Goal: Task Accomplishment & Management: Use online tool/utility

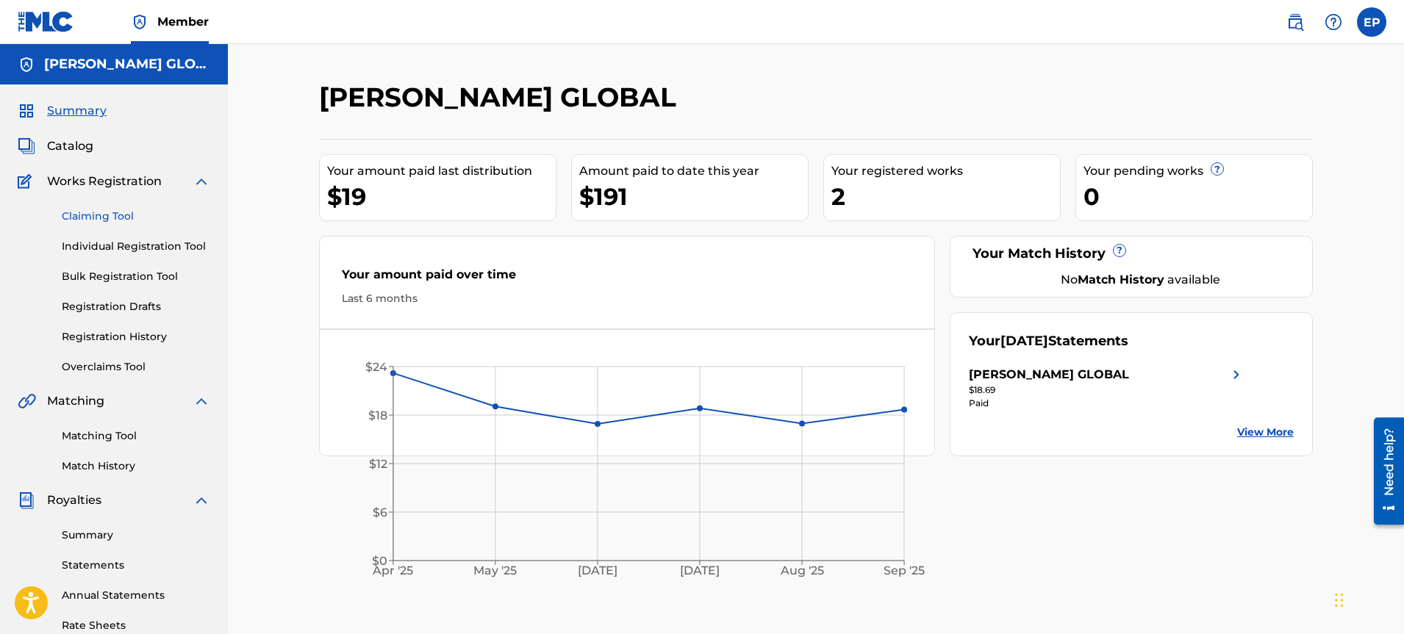
click at [123, 209] on link "Claiming Tool" at bounding box center [136, 216] width 148 height 15
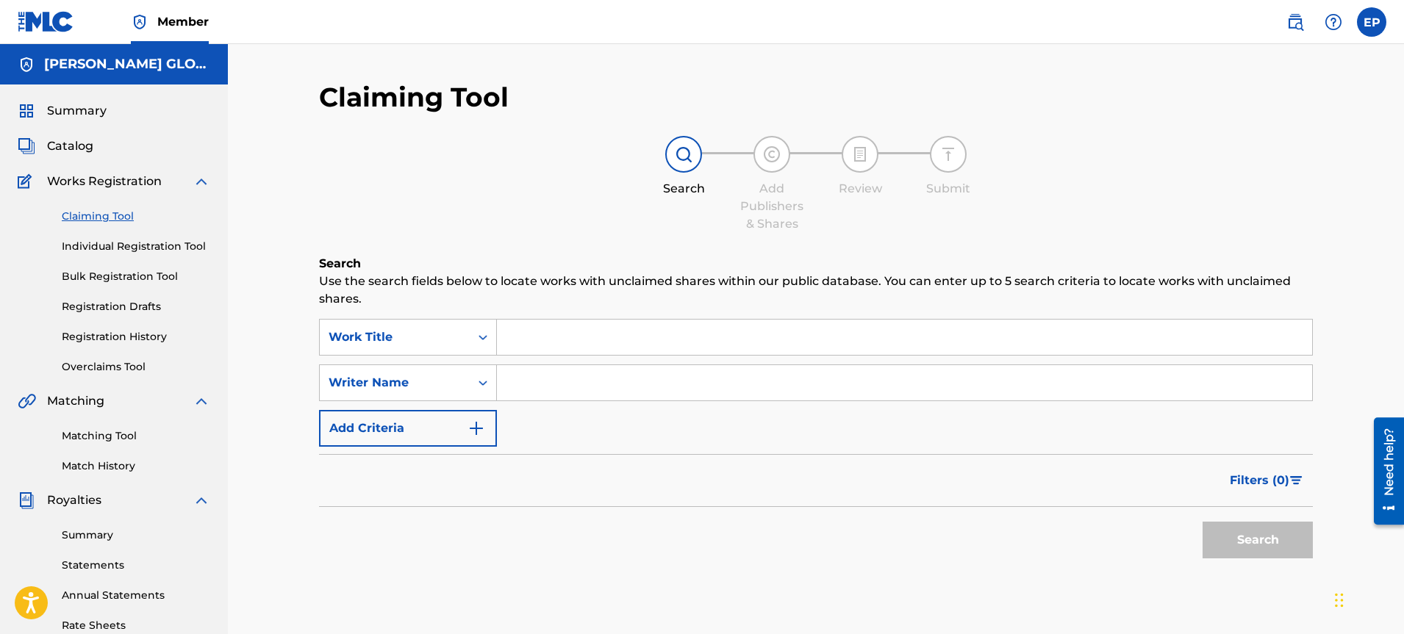
click at [559, 333] on input "Search Form" at bounding box center [904, 337] width 815 height 35
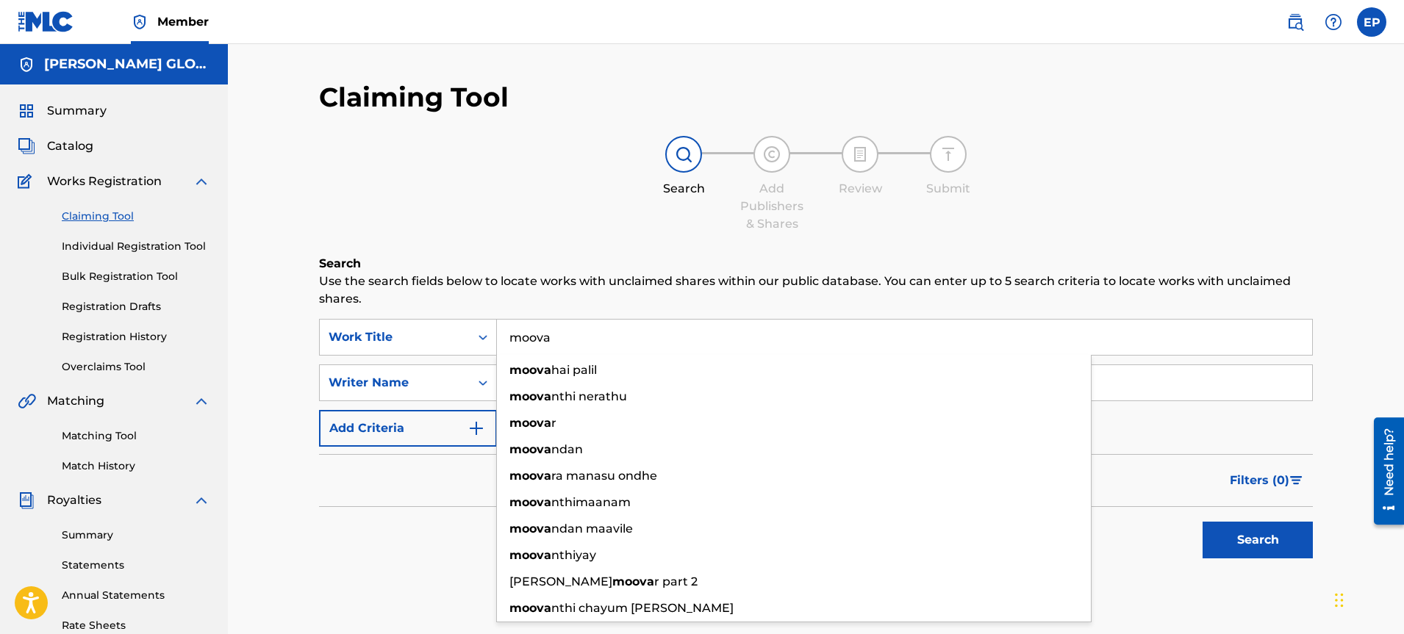
click at [521, 340] on input "moova" at bounding box center [904, 337] width 815 height 35
click at [392, 381] on div "Writer Name" at bounding box center [395, 383] width 132 height 18
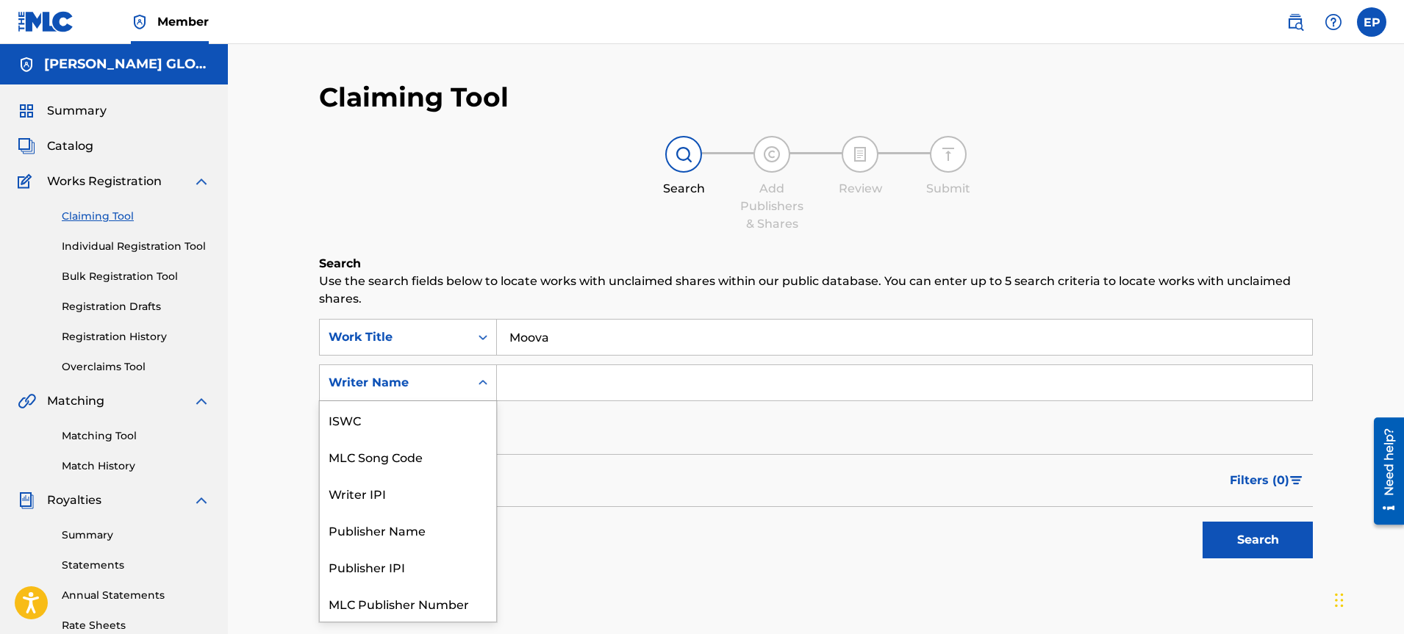
scroll to position [37, 0]
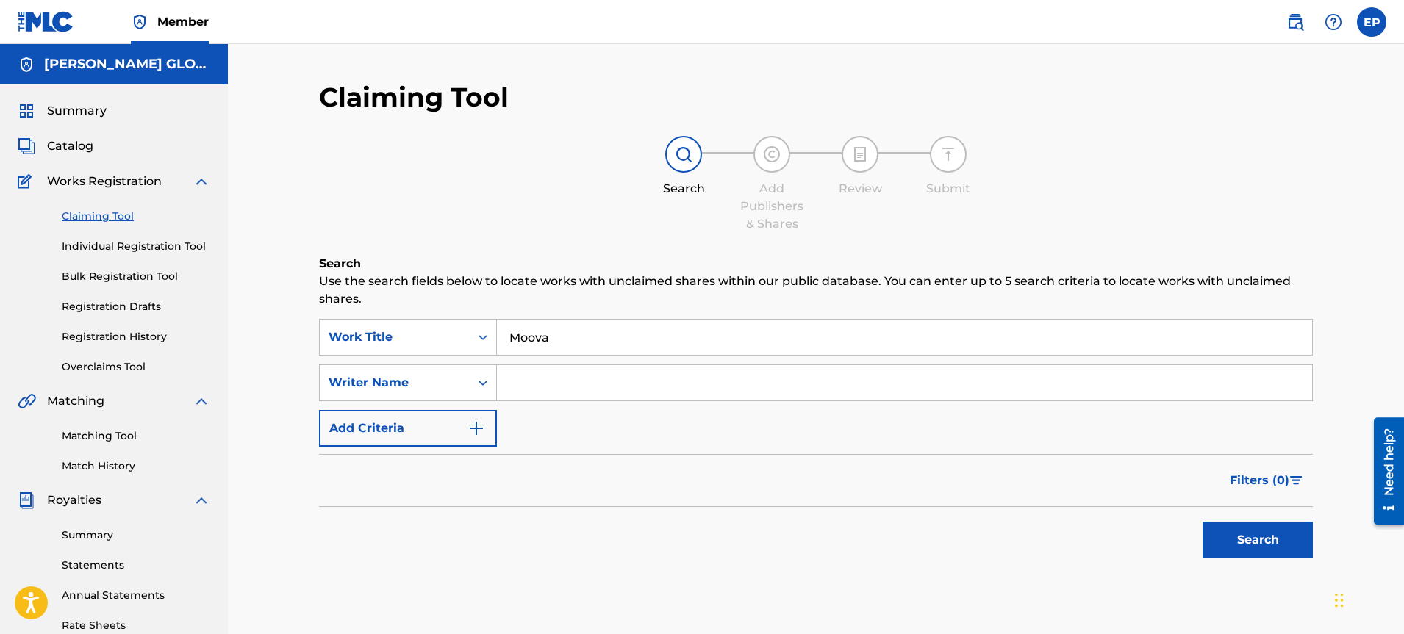
click at [567, 396] on input "Search Form" at bounding box center [904, 382] width 815 height 35
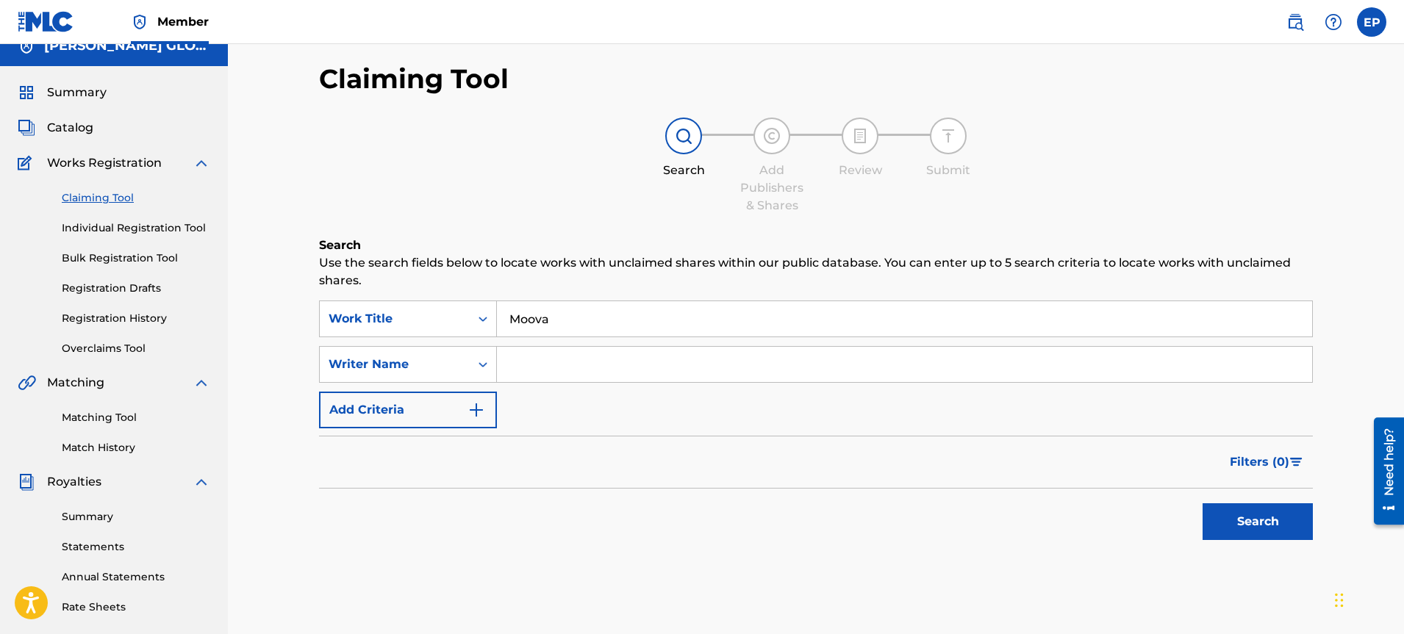
scroll to position [45, 0]
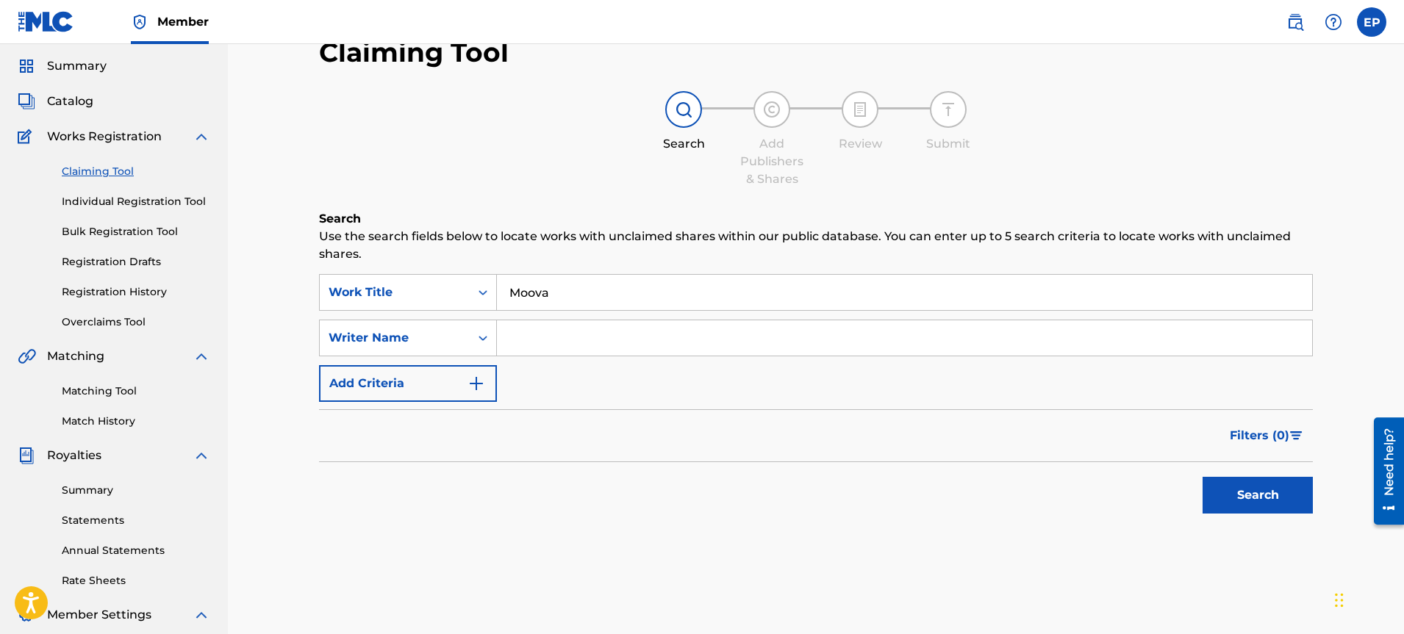
click at [634, 287] on input "Moova" at bounding box center [904, 292] width 815 height 35
click at [1203, 477] on button "Search" at bounding box center [1258, 495] width 110 height 37
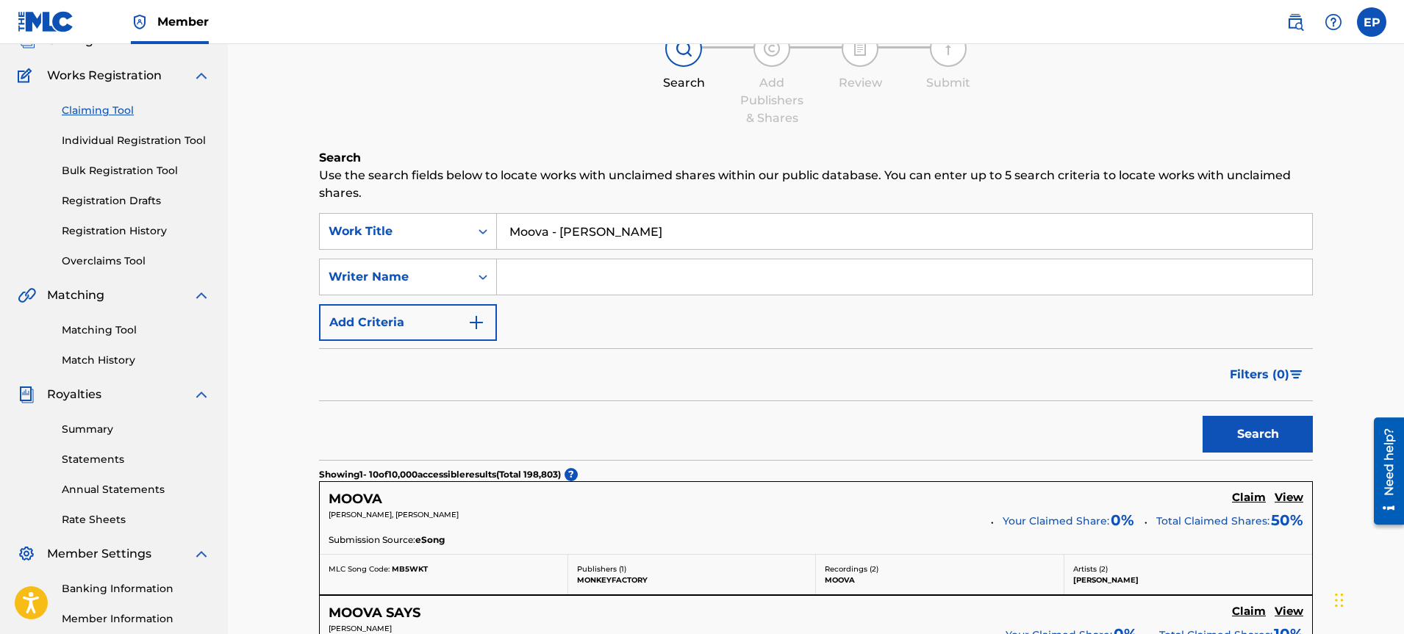
scroll to position [30, 0]
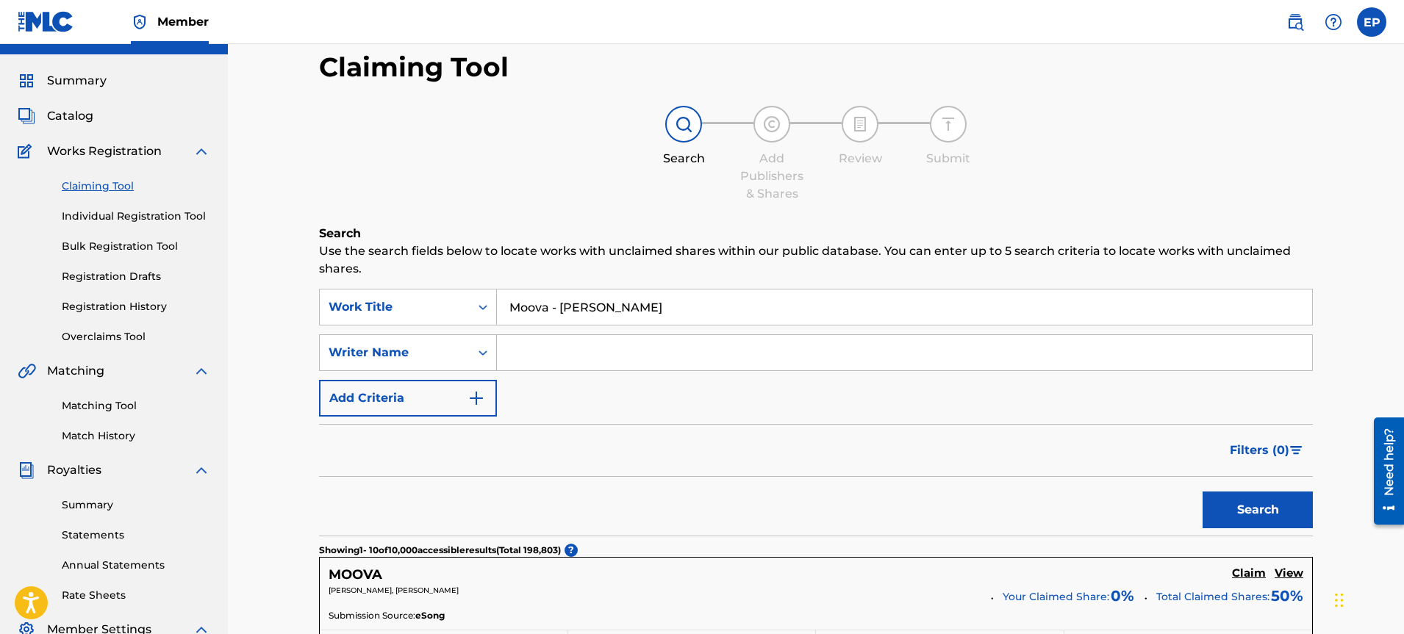
click at [559, 309] on input "Moova - [PERSON_NAME]" at bounding box center [904, 307] width 815 height 35
click at [590, 312] on input "Moova [PERSON_NAME]" at bounding box center [904, 307] width 815 height 35
type input "Moova kaveh, [PERSON_NAME]"
click at [1203, 492] on button "Search" at bounding box center [1258, 510] width 110 height 37
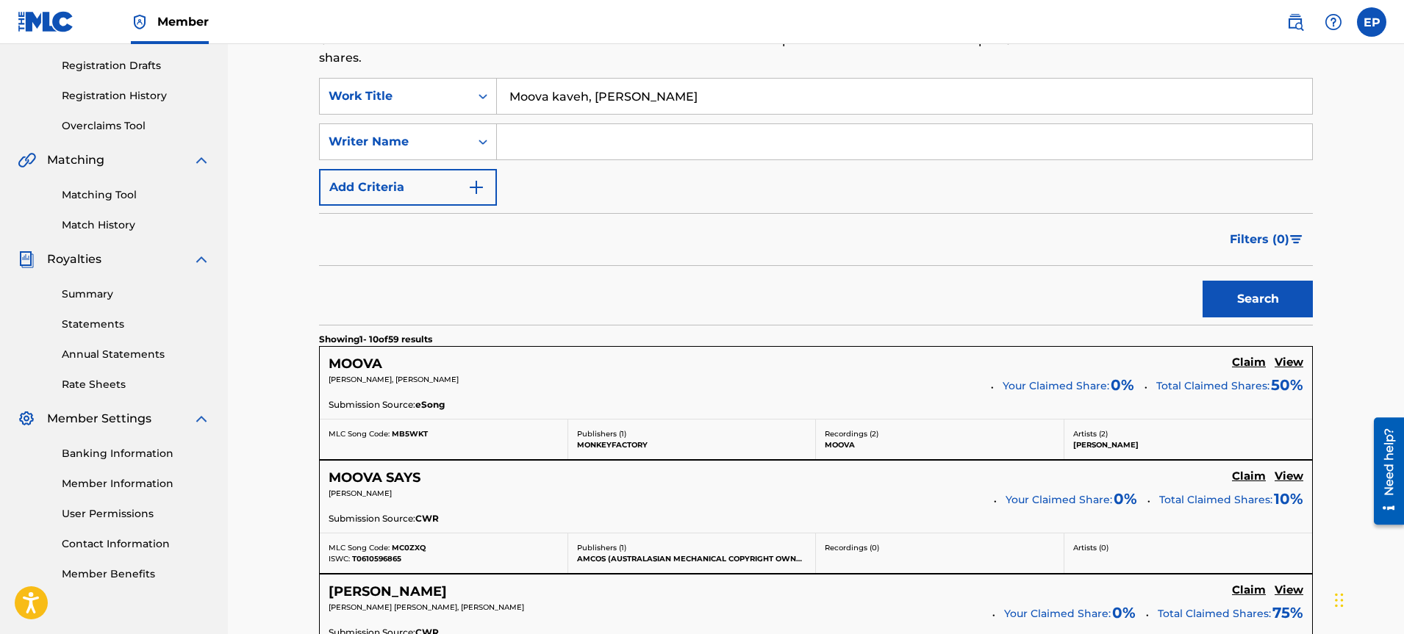
scroll to position [112, 0]
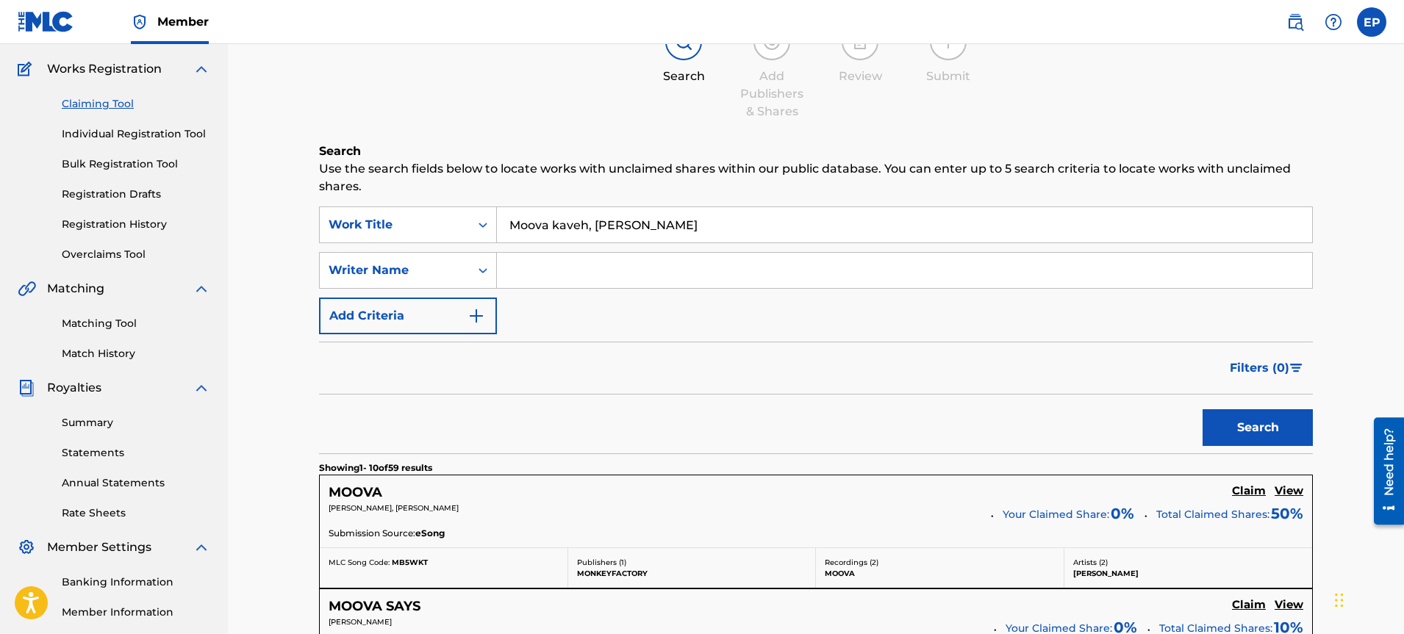
click at [605, 269] on input "Search Form" at bounding box center [904, 270] width 815 height 35
type input "[PERSON_NAME]"
click at [1233, 422] on button "Search" at bounding box center [1258, 427] width 110 height 37
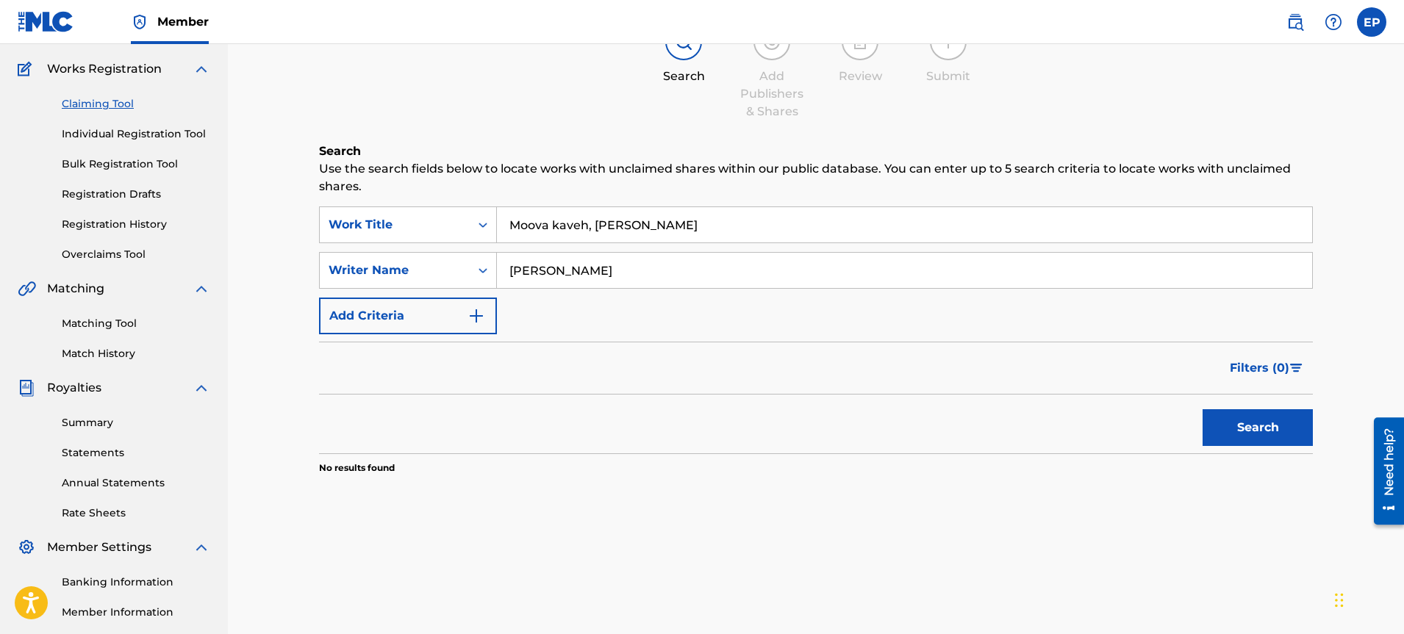
drag, startPoint x: 687, startPoint y: 227, endPoint x: 551, endPoint y: 230, distance: 135.3
click at [551, 230] on input "Moova kaveh, [PERSON_NAME]" at bounding box center [904, 224] width 815 height 35
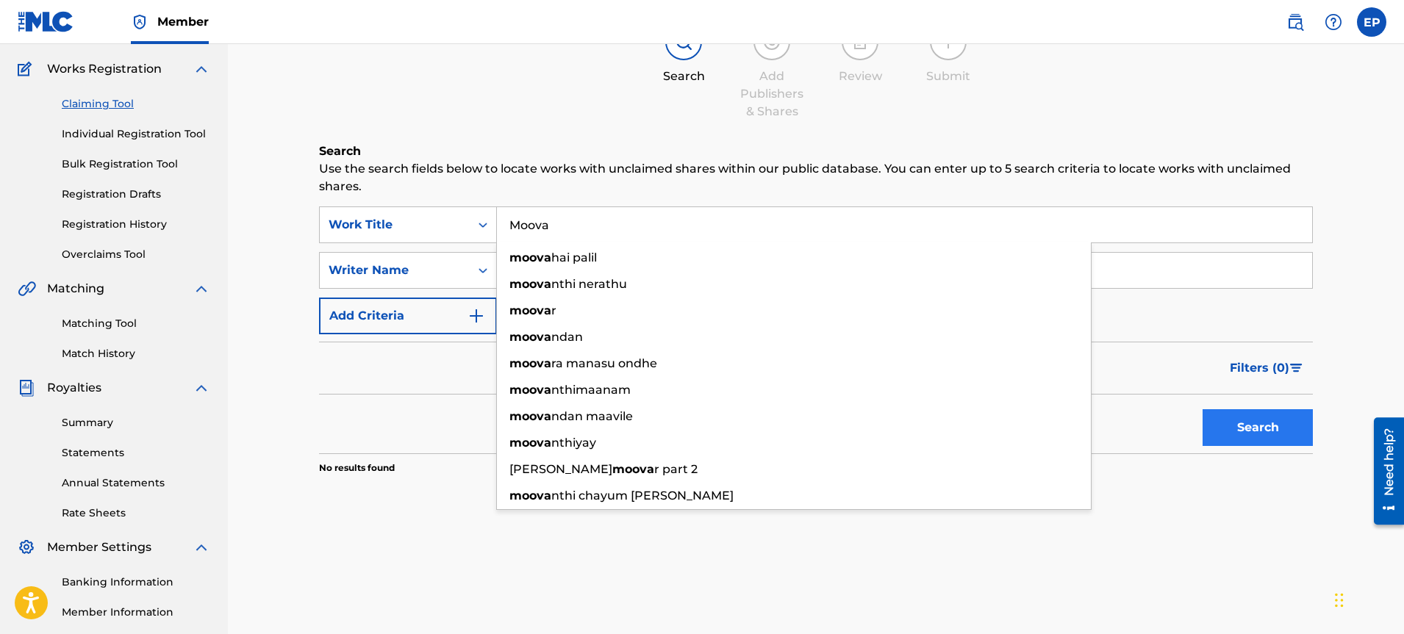
type input "Moova"
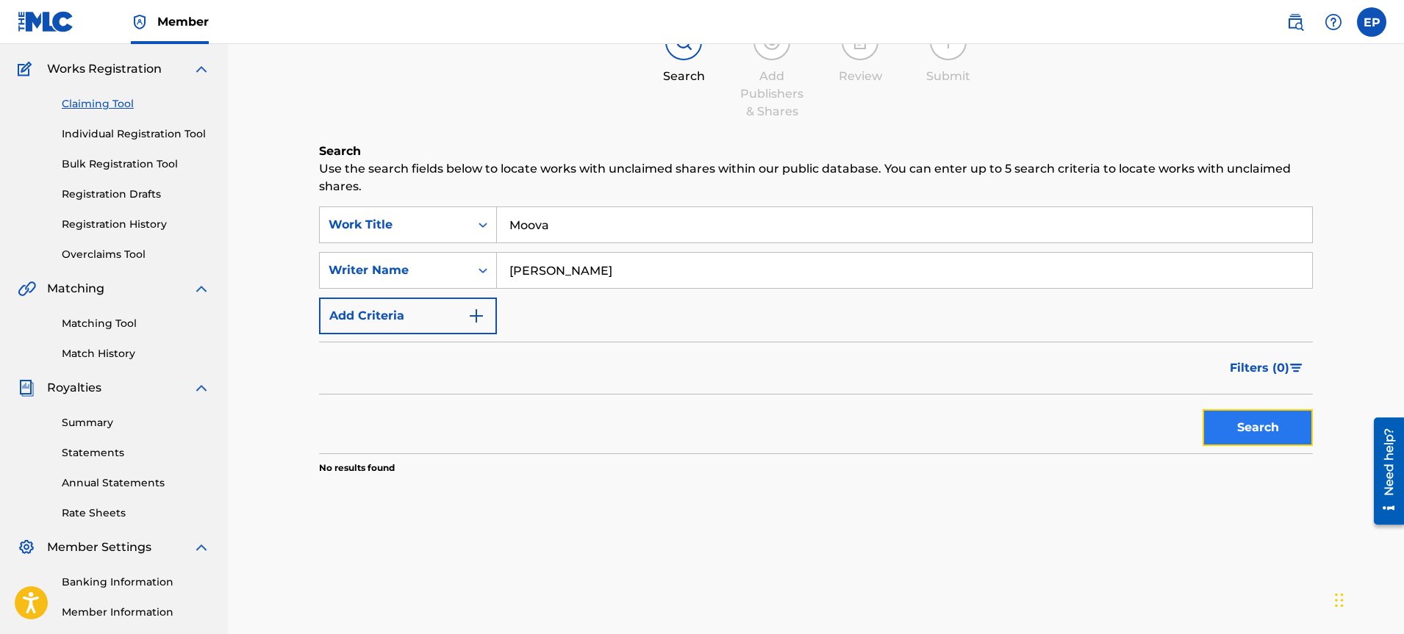
click at [1244, 421] on button "Search" at bounding box center [1258, 427] width 110 height 37
click at [512, 270] on input "[PERSON_NAME]" at bounding box center [904, 270] width 815 height 35
type input "Kaveh, [PERSON_NAME]"
click at [1203, 409] on button "Search" at bounding box center [1258, 427] width 110 height 37
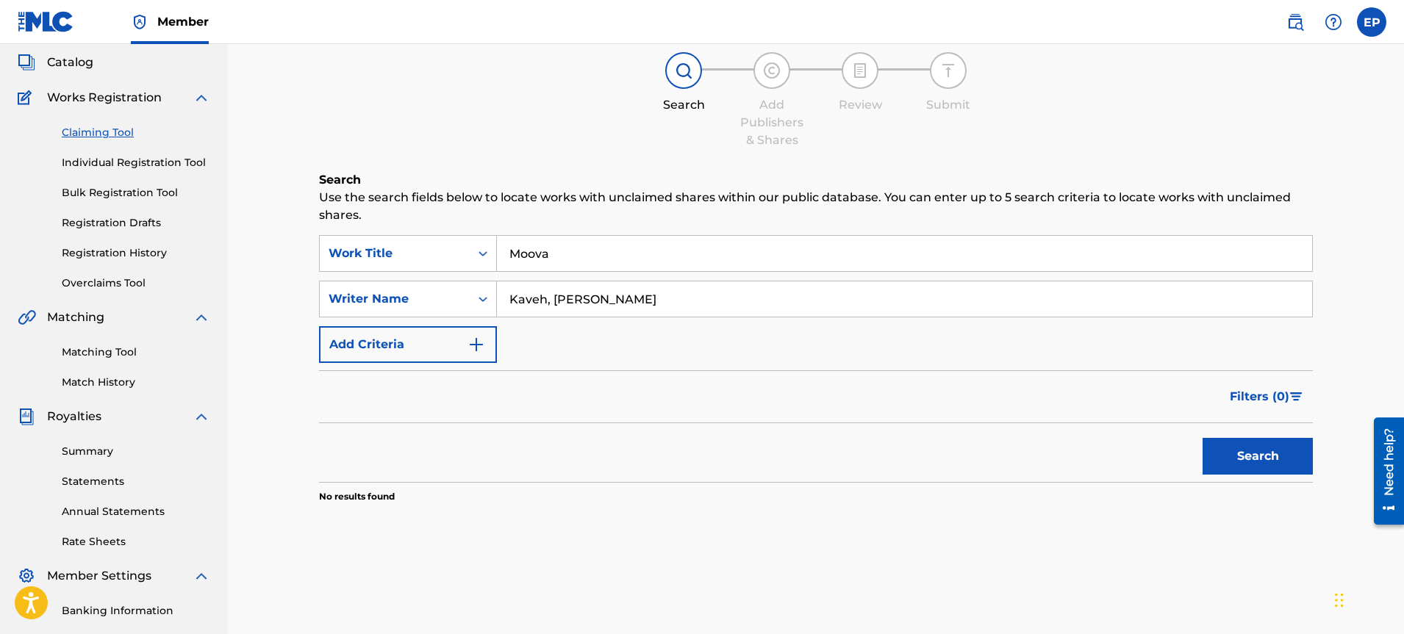
scroll to position [0, 0]
